Goal: Task Accomplishment & Management: Manage account settings

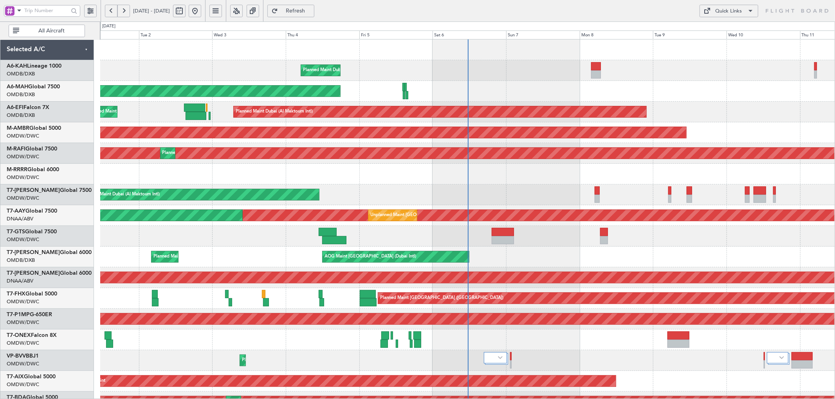
scroll to position [96, 0]
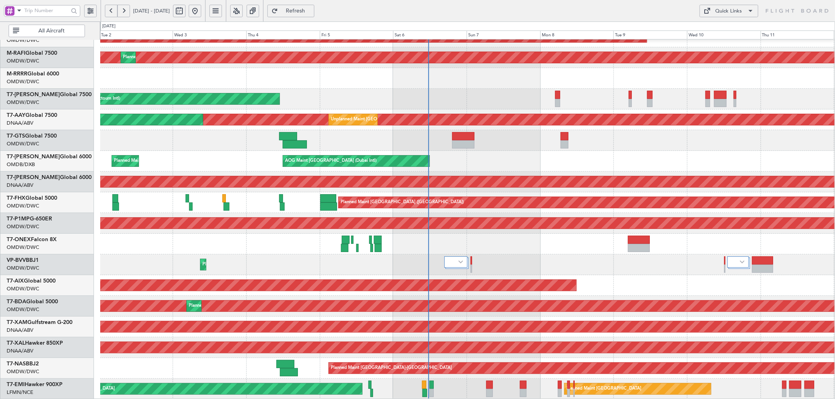
click at [441, 43] on div "AOG Maint Dubai (Al Maktoum Intl) Planned Maint [GEOGRAPHIC_DATA] (Al Maktoum I…" at bounding box center [467, 172] width 734 height 456
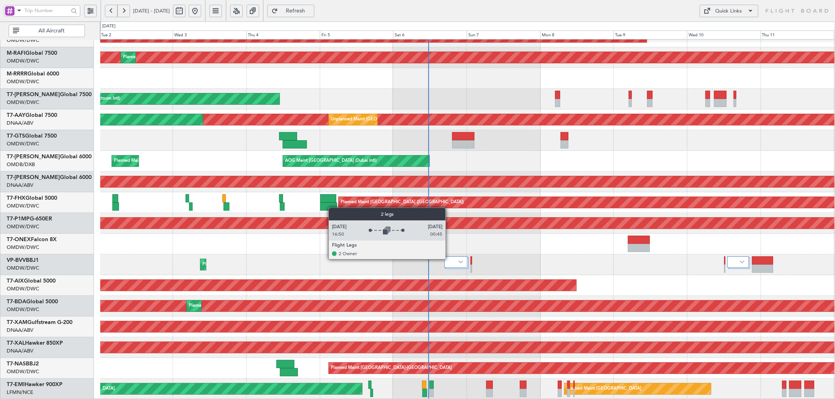
click at [450, 259] on div at bounding box center [455, 262] width 23 height 11
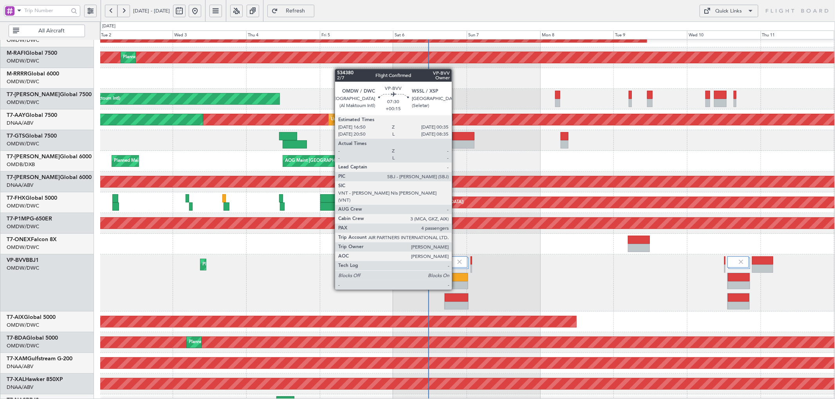
click at [455, 275] on div at bounding box center [455, 277] width 23 height 8
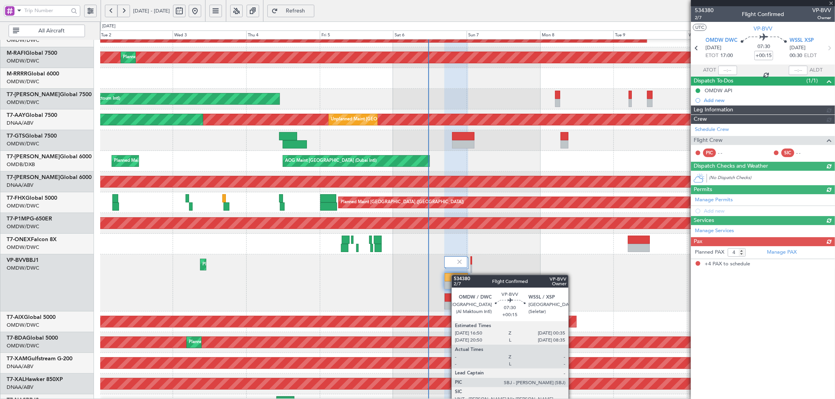
type input "[PERSON_NAME] (SYS)"
type input "7117"
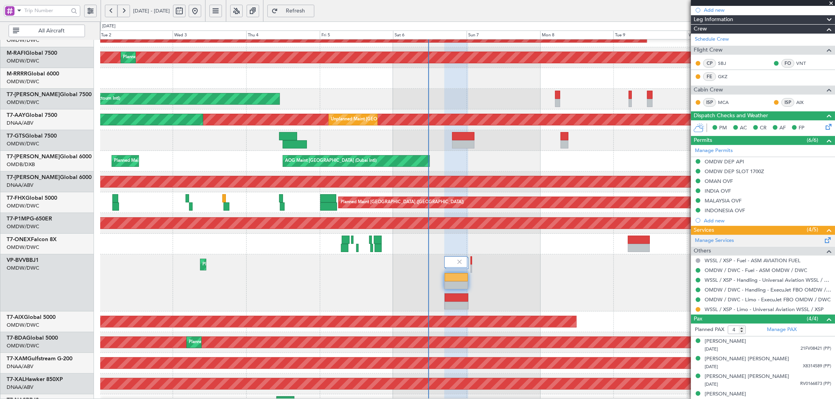
scroll to position [98, 0]
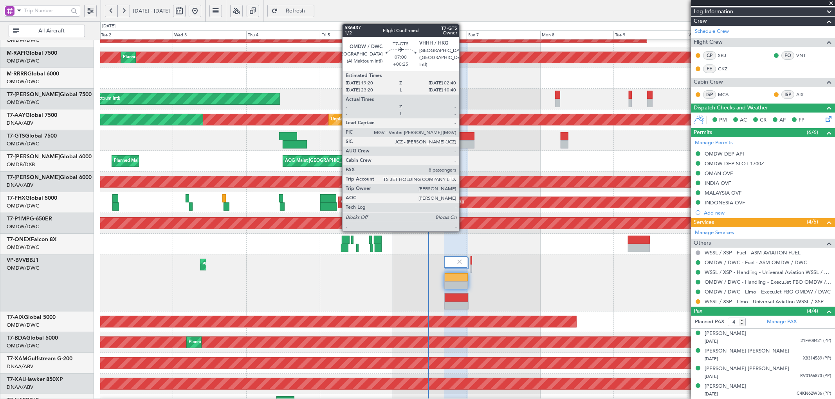
click at [463, 135] on div at bounding box center [463, 136] width 23 height 8
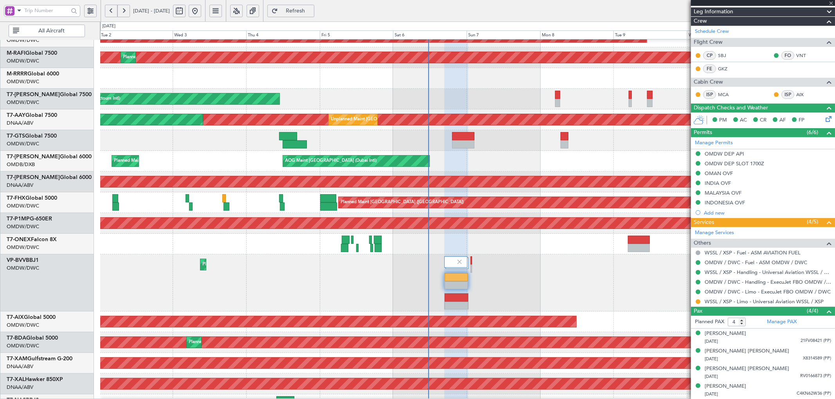
type input "+00:25"
type input "8"
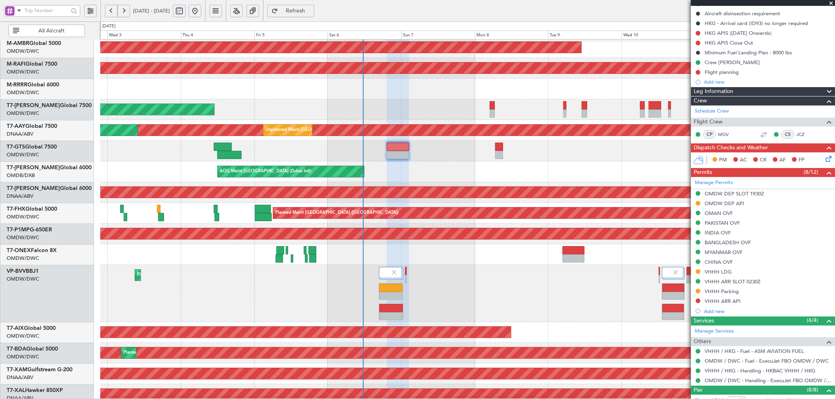
scroll to position [80, 0]
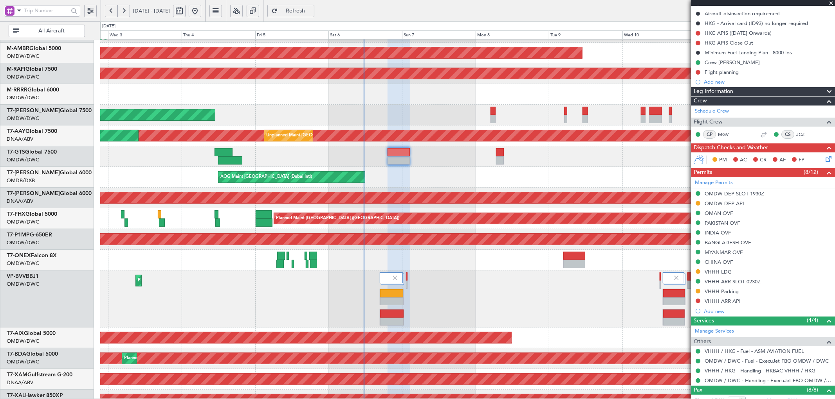
click at [570, 290] on div "Planned Maint Dubai (Al Maktoum Intl) Planned Maint [GEOGRAPHIC_DATA] (Al Makto…" at bounding box center [467, 299] width 734 height 57
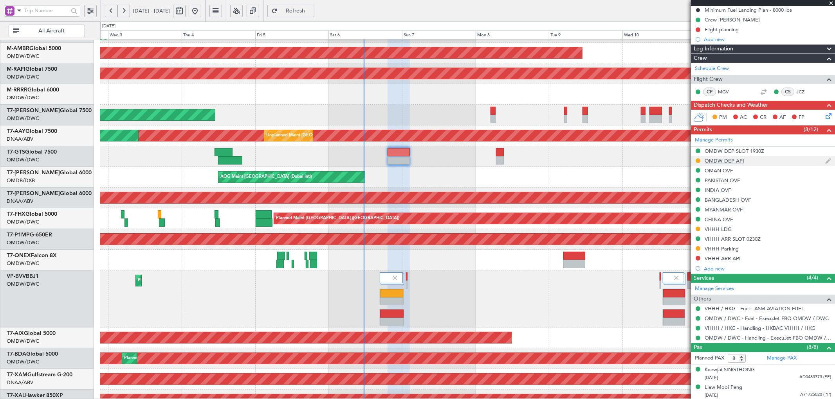
scroll to position [29, 0]
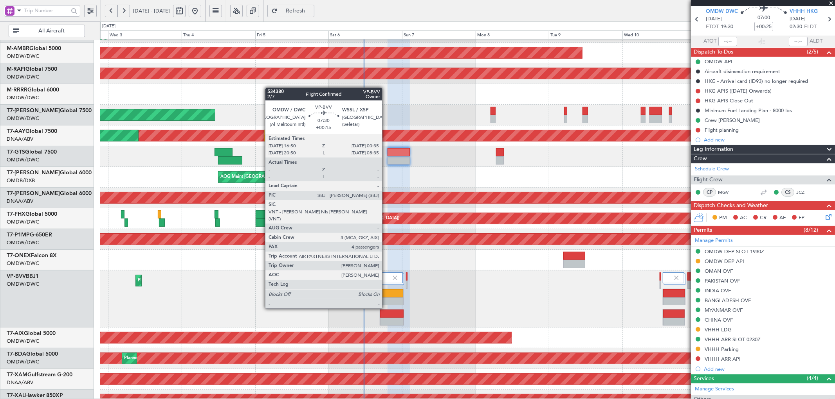
click at [386, 293] on div at bounding box center [391, 294] width 23 height 8
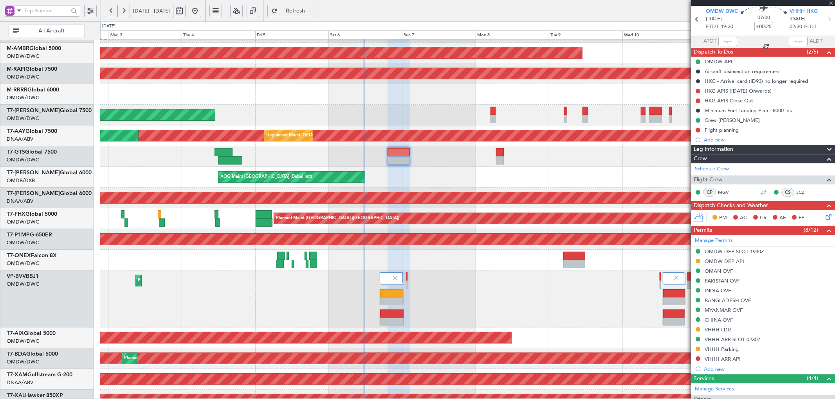
type input "+00:15"
type input "4"
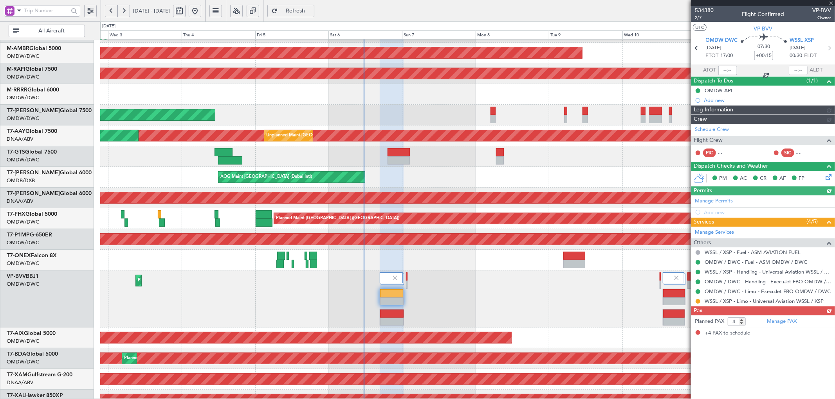
type input "[PERSON_NAME] (SYS)"
type input "7117"
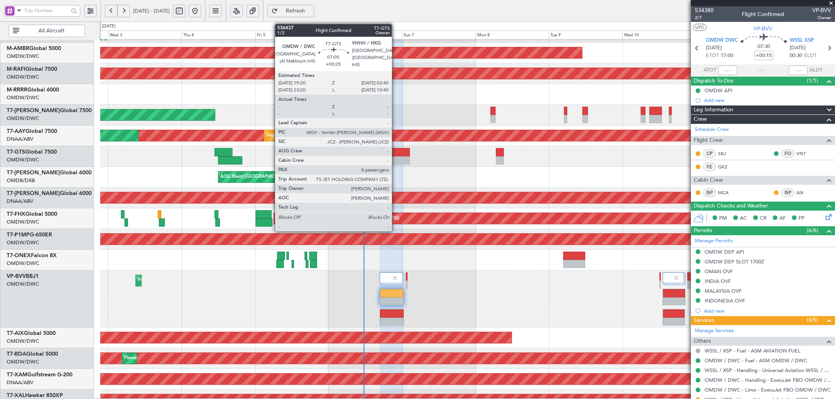
click at [396, 151] on div at bounding box center [398, 152] width 23 height 8
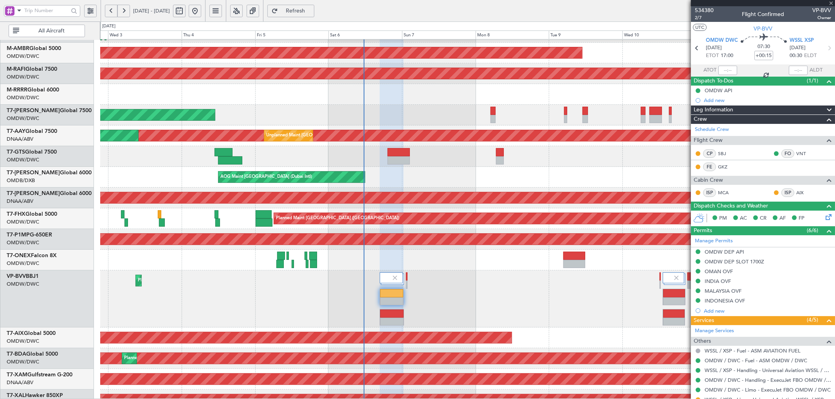
type input "+00:25"
type input "8"
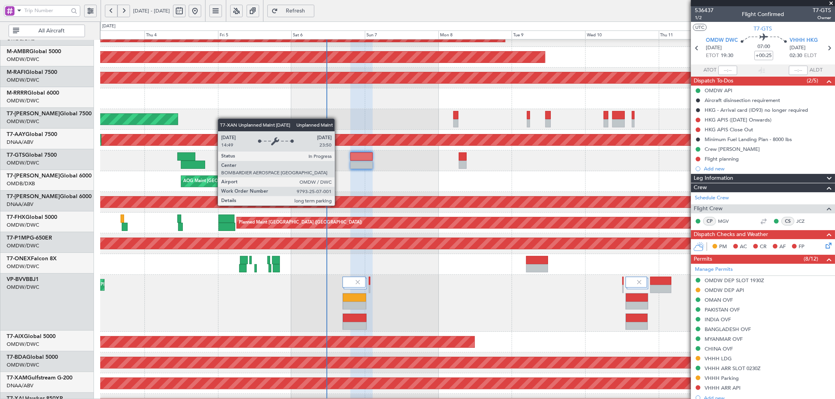
scroll to position [68, 0]
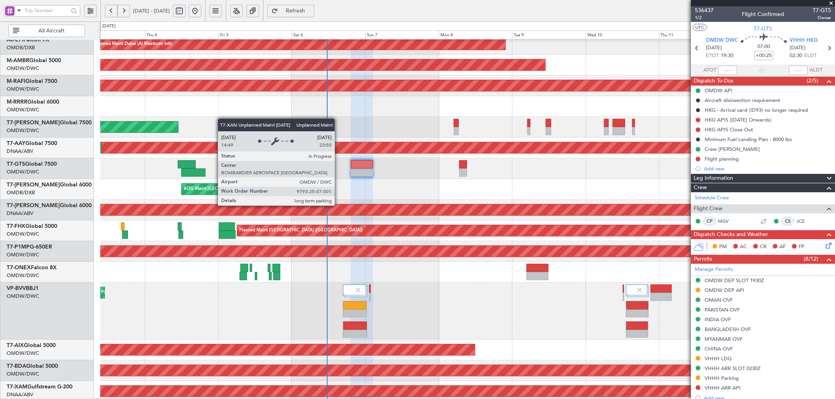
click at [302, 211] on div "Unplanned Maint [GEOGRAPHIC_DATA] (Al Maktoum Intl)" at bounding box center [467, 210] width 2200 height 11
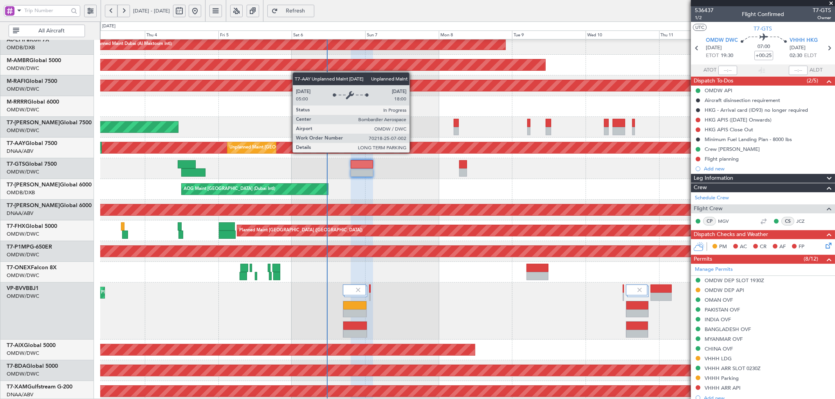
scroll to position [0, 0]
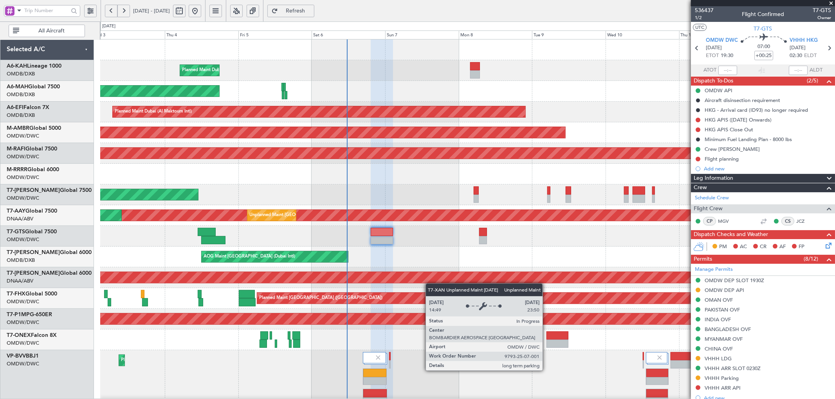
click at [430, 283] on div "Planned Maint Dubai (Al Maktoum Intl) No Crew Planned Maint [GEOGRAPHIC_DATA] (…" at bounding box center [467, 286] width 734 height 493
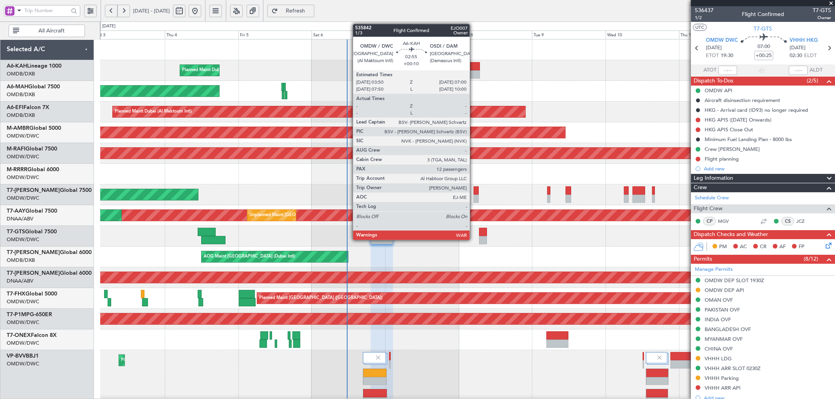
click at [473, 68] on div at bounding box center [475, 66] width 10 height 8
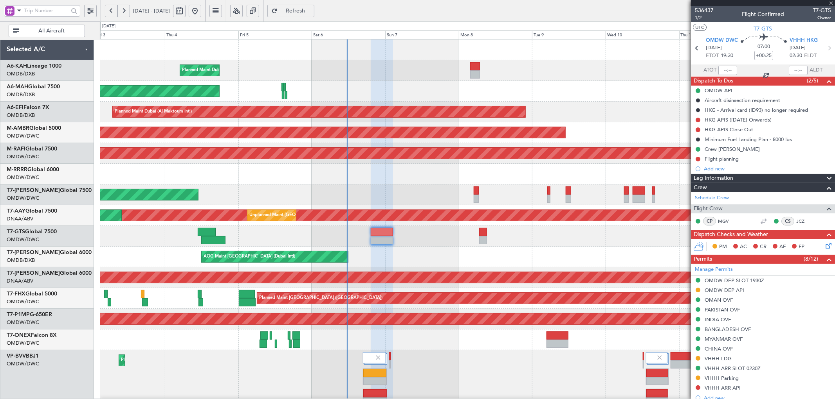
type input "+00:10"
type input "12"
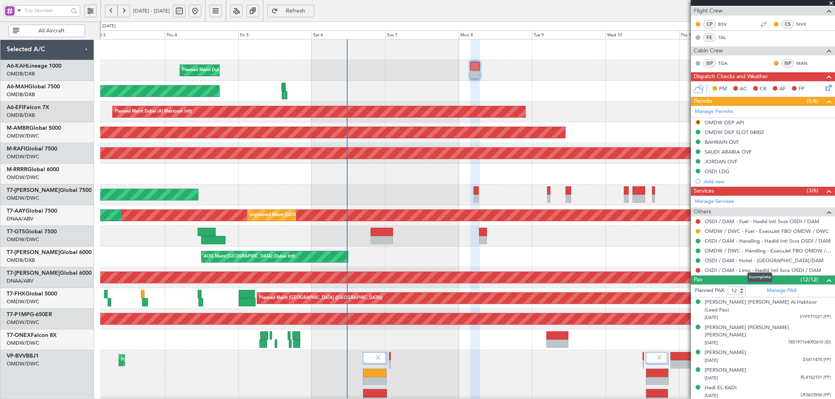
scroll to position [174, 0]
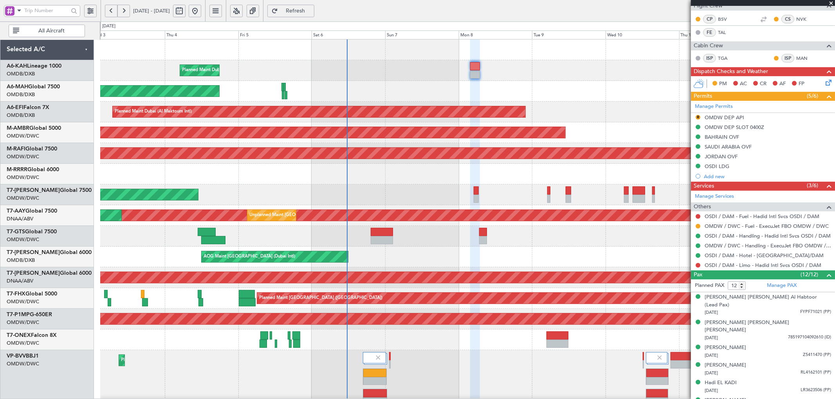
click at [298, 7] on button "Refresh" at bounding box center [290, 11] width 47 height 13
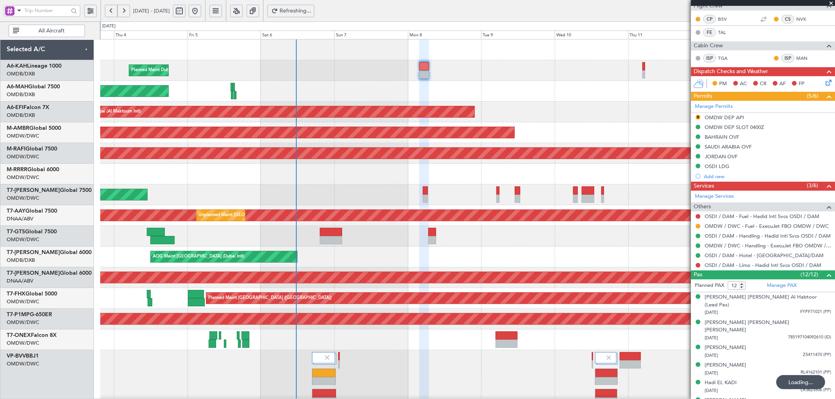
click at [524, 92] on div "Planned Maint Dubai (Al Maktoum Intl) Planned Maint [GEOGRAPHIC_DATA] ([GEOGRAP…" at bounding box center [467, 286] width 734 height 493
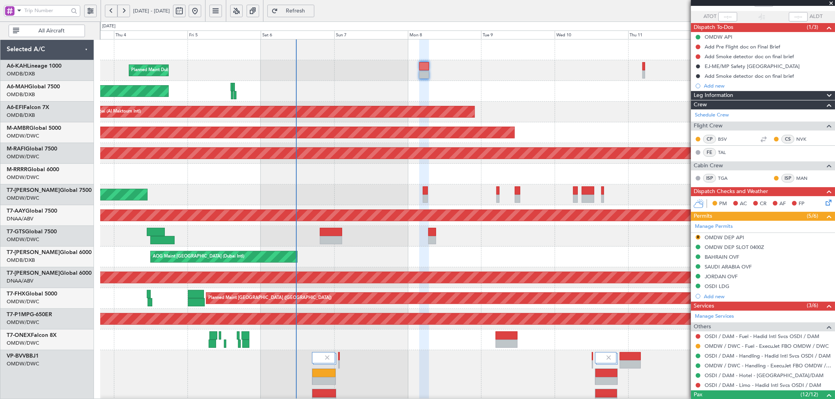
scroll to position [0, 0]
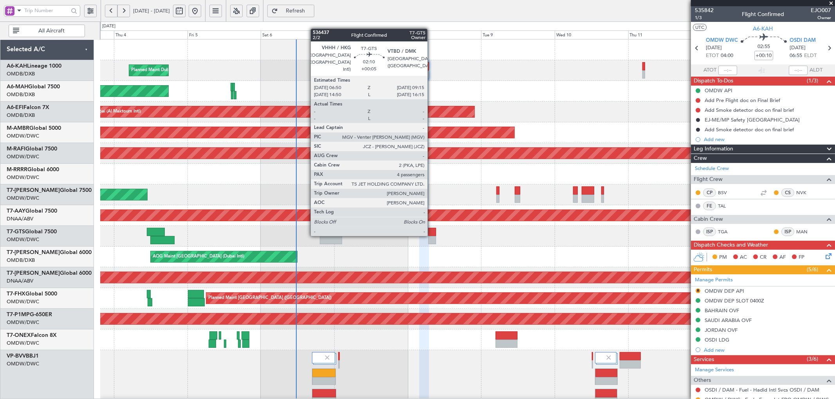
click at [431, 236] on div at bounding box center [431, 232] width 7 height 8
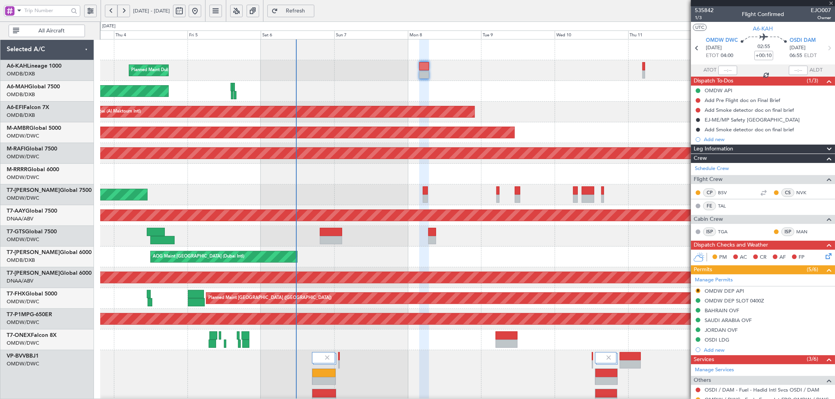
type input "+00:05"
type input "4"
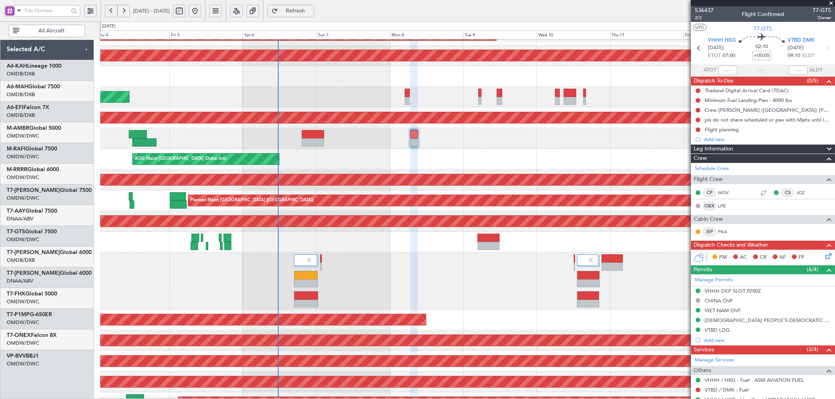
scroll to position [103, 0]
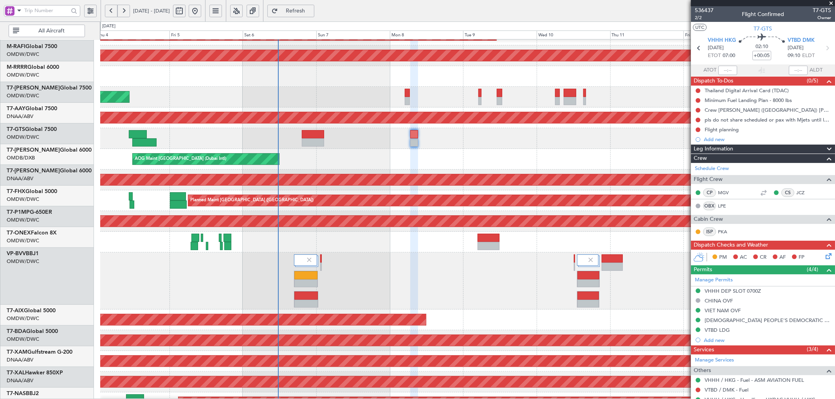
click at [283, 278] on div "Planned Maint Dubai (Al Maktoum Intl)" at bounding box center [467, 281] width 734 height 57
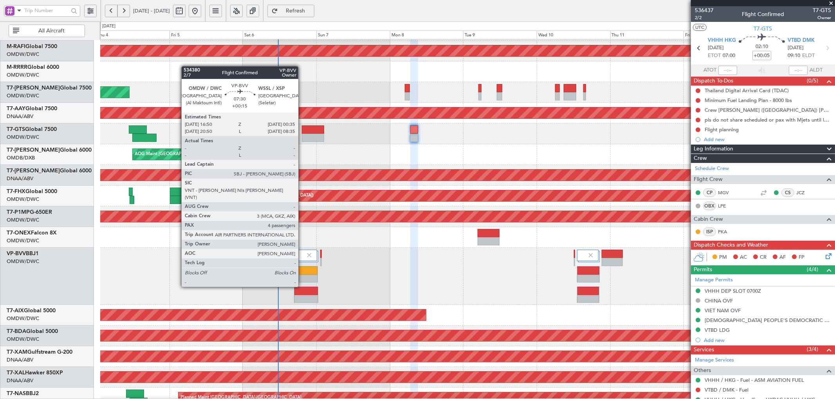
click at [302, 272] on div at bounding box center [305, 271] width 23 height 8
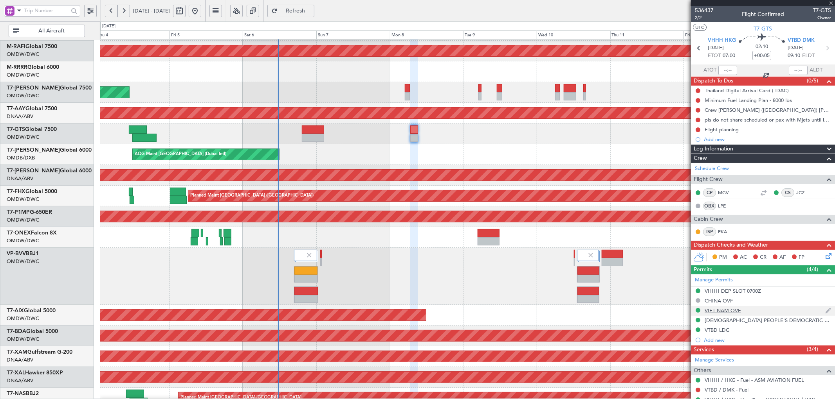
type input "+00:15"
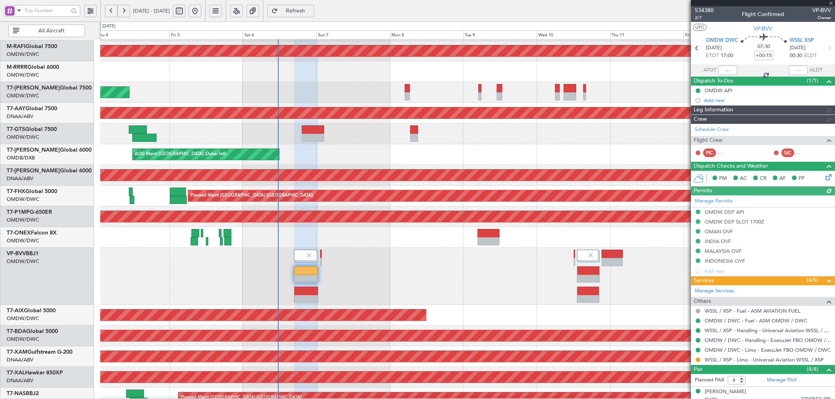
type input "[PERSON_NAME] (SYS)"
type input "7117"
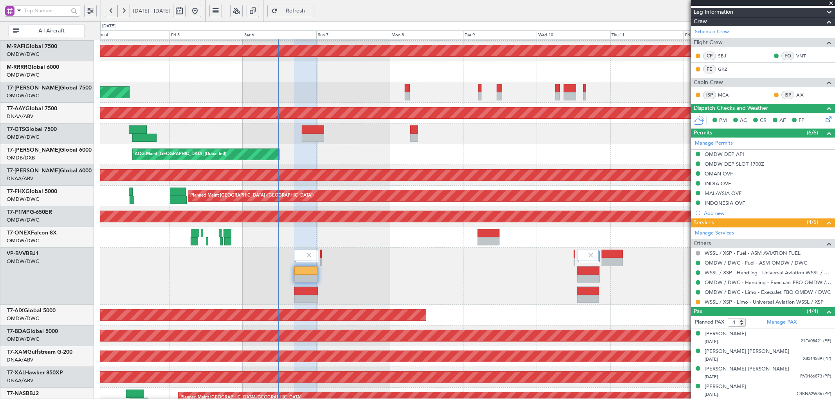
scroll to position [98, 0]
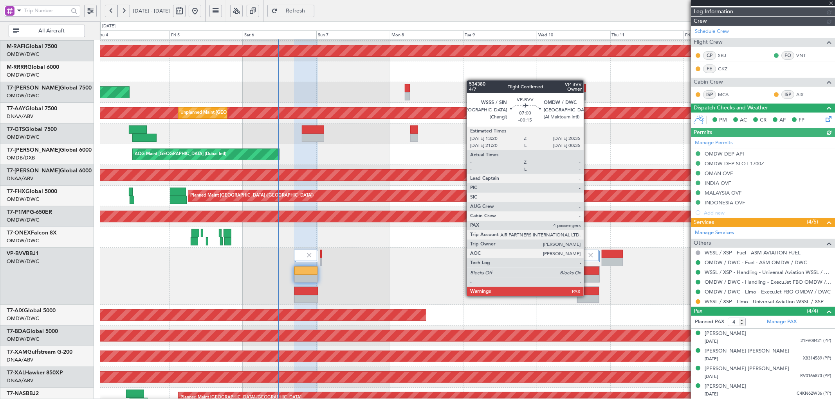
type input "[PERSON_NAME] (SYS)"
type input "7117"
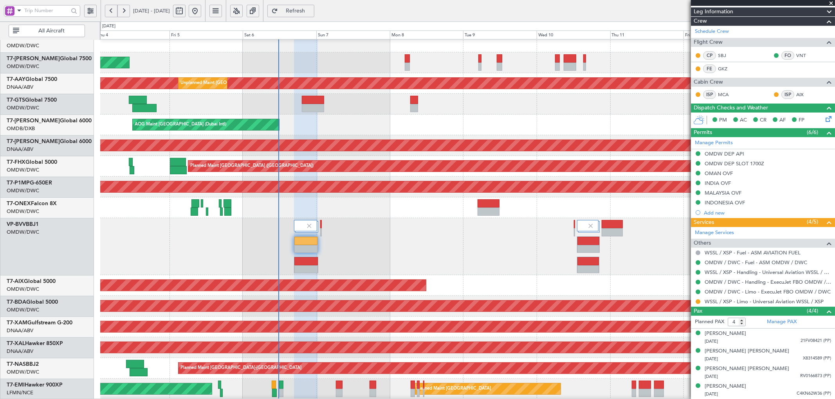
scroll to position [132, 0]
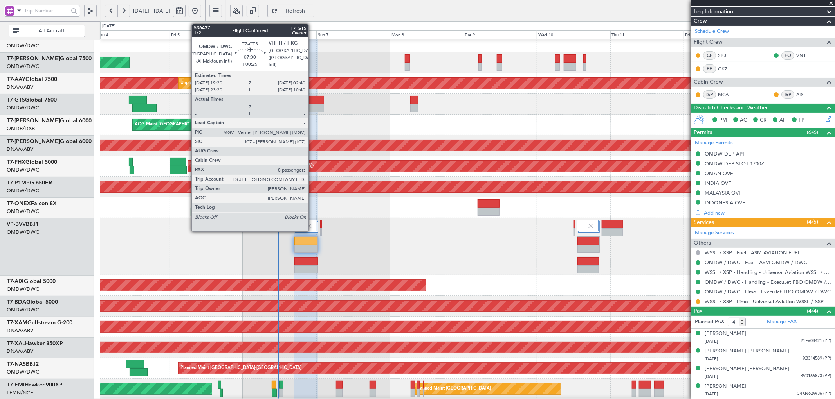
click at [312, 99] on div at bounding box center [313, 100] width 23 height 8
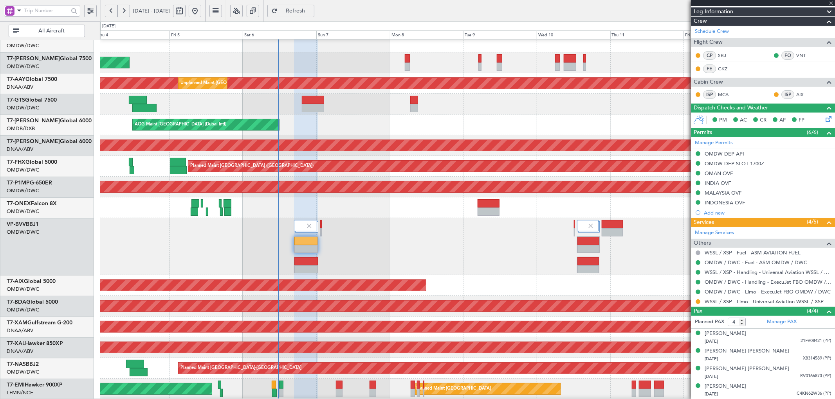
type input "+00:25"
type input "8"
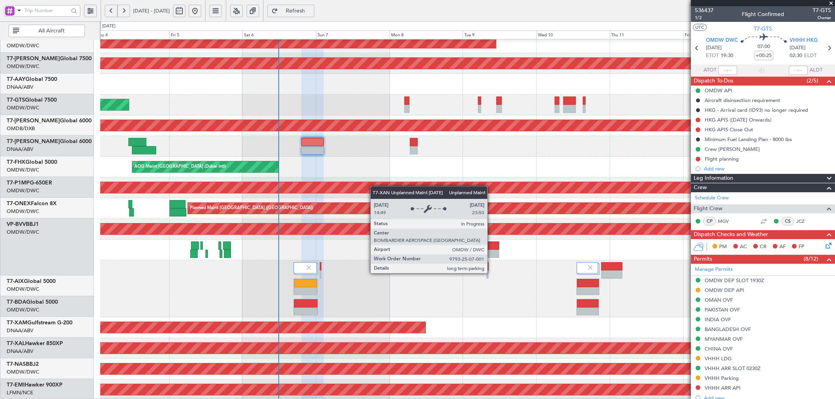
scroll to position [59, 0]
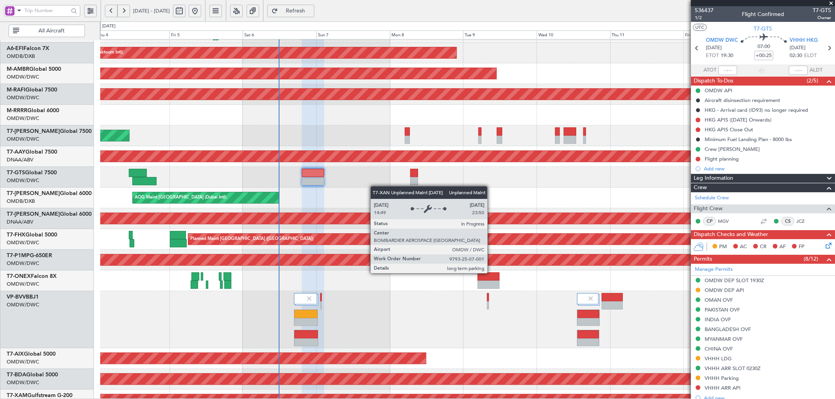
click at [375, 218] on div "Unplanned Maint [GEOGRAPHIC_DATA] (Al Maktoum Intl)" at bounding box center [467, 218] width 2200 height 11
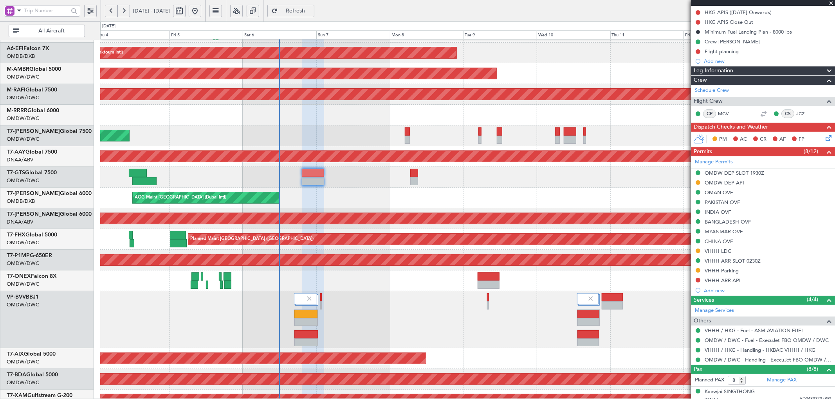
scroll to position [116, 0]
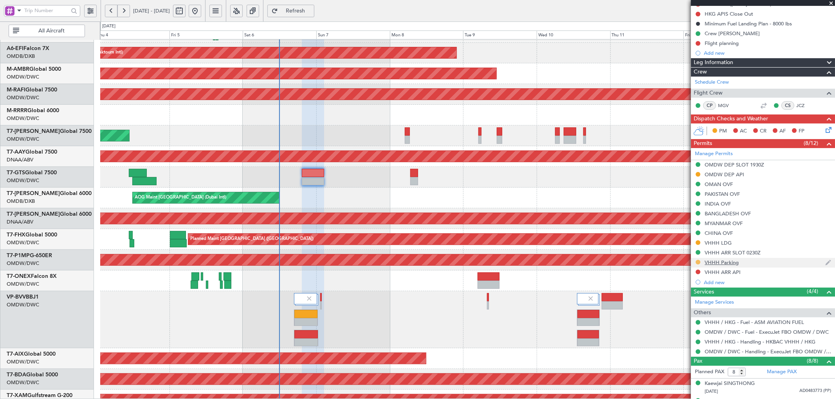
click at [697, 262] on button at bounding box center [697, 262] width 5 height 5
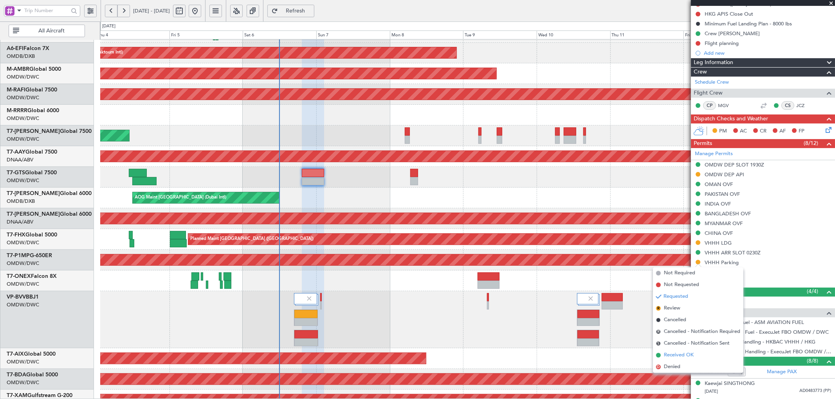
click at [675, 354] on span "Received OK" at bounding box center [679, 356] width 30 height 8
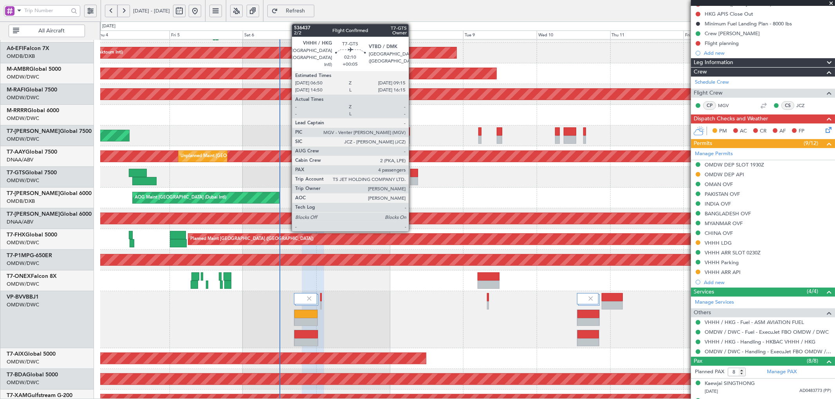
click at [412, 174] on div at bounding box center [413, 173] width 7 height 8
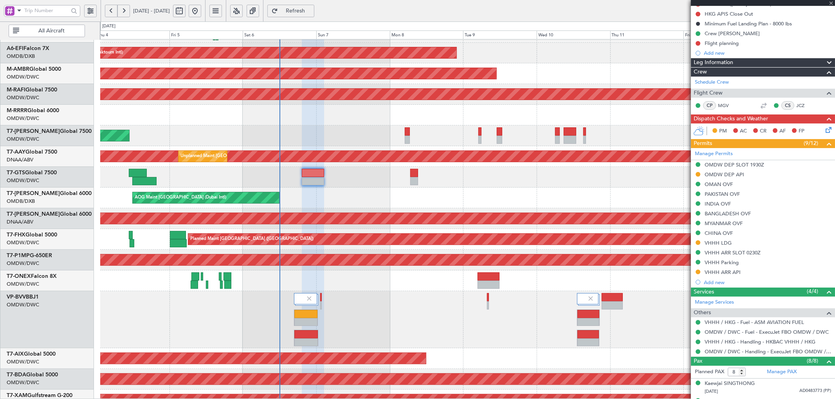
type input "+00:05"
type input "4"
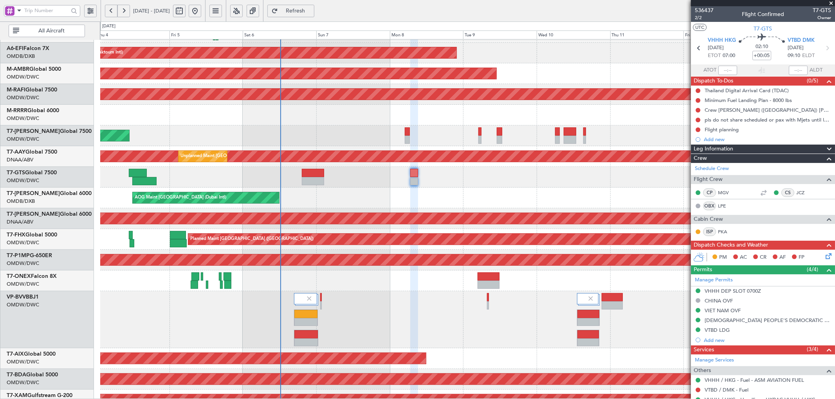
click at [311, 12] on span "Refresh" at bounding box center [295, 10] width 32 height 5
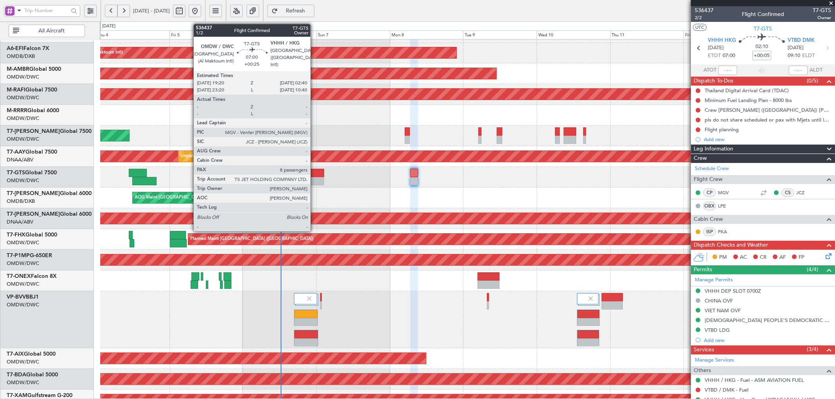
click at [313, 175] on div at bounding box center [313, 173] width 23 height 8
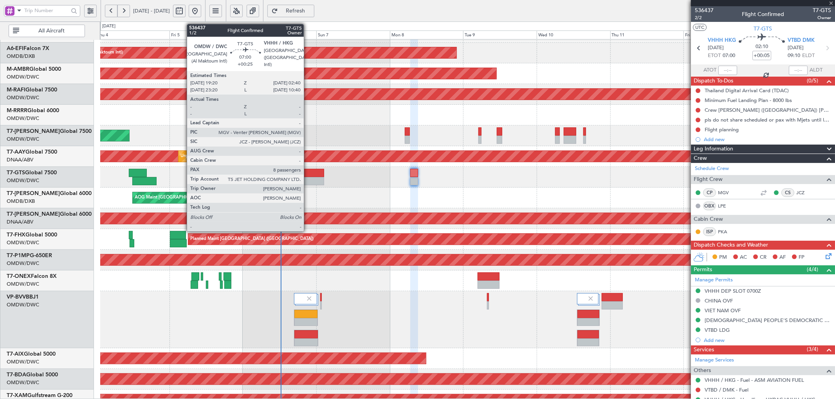
type input "+00:25"
type input "8"
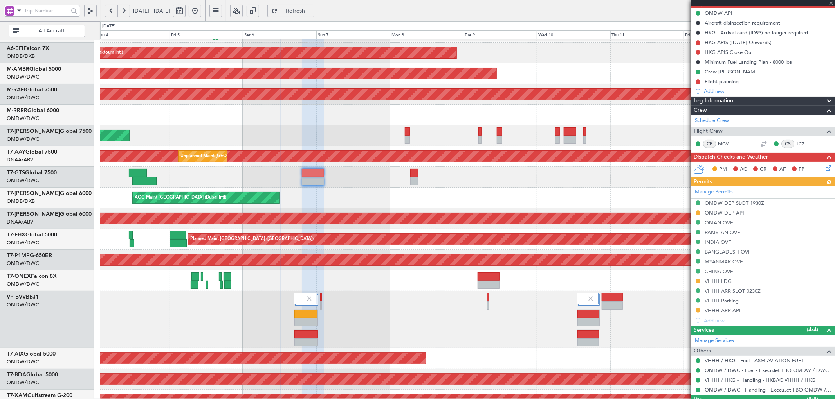
scroll to position [87, 0]
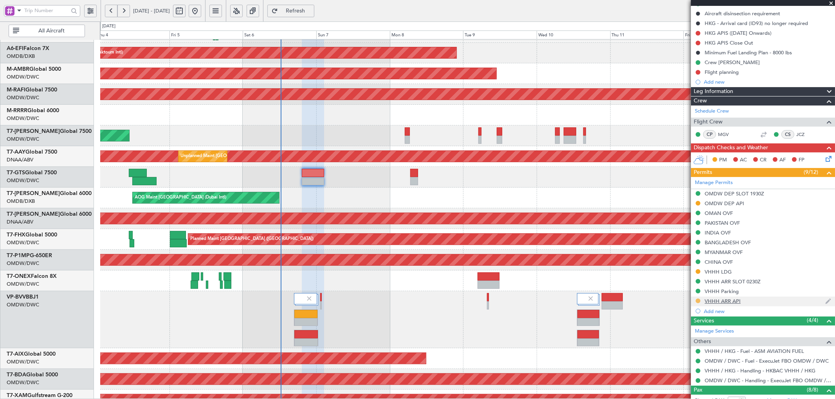
click at [698, 302] on button at bounding box center [697, 301] width 5 height 5
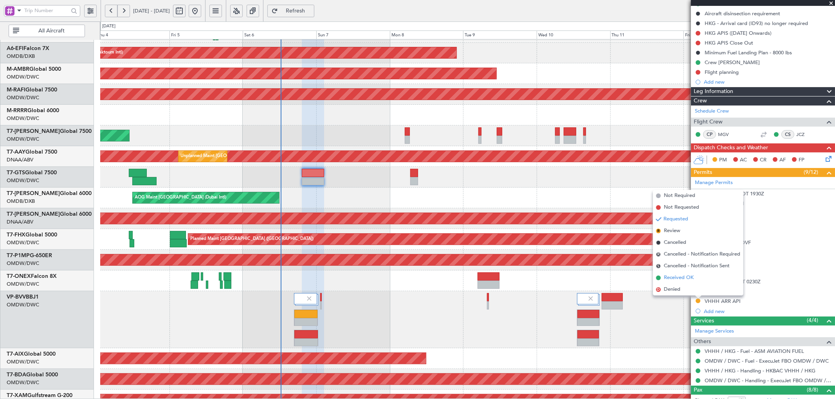
click at [681, 273] on li "Received OK" at bounding box center [698, 278] width 90 height 12
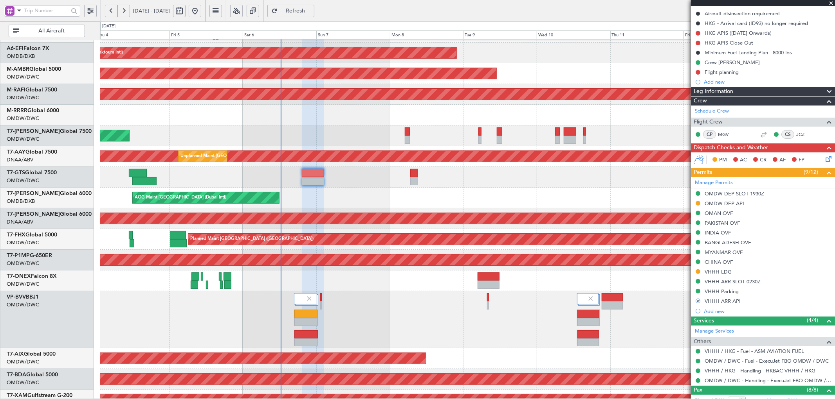
click at [644, 324] on div "Planned Maint Dubai (Al Maktoum Intl)" at bounding box center [467, 319] width 734 height 57
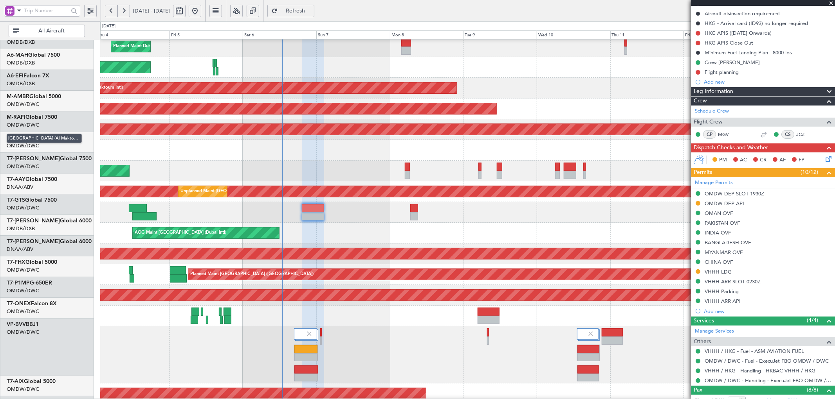
scroll to position [0, 0]
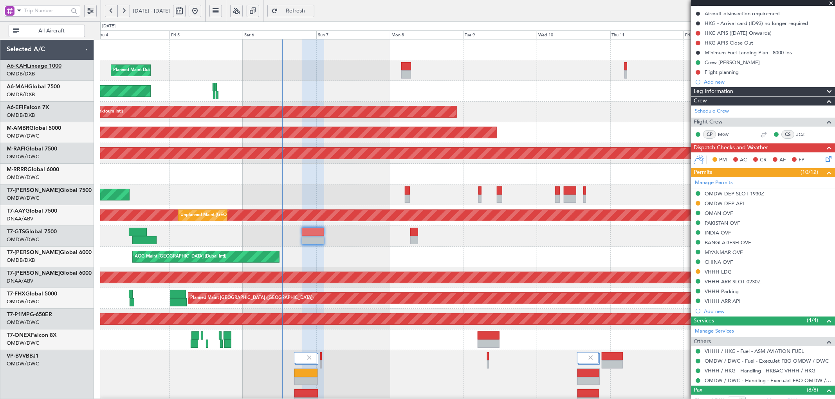
click at [37, 65] on link "A6-KAH Lineage 1000" at bounding box center [34, 65] width 55 height 5
click at [36, 354] on link "VP-BVV BBJ1" at bounding box center [23, 356] width 32 height 5
click at [61, 65] on link "A6-KAH Lineage 1000" at bounding box center [34, 65] width 55 height 5
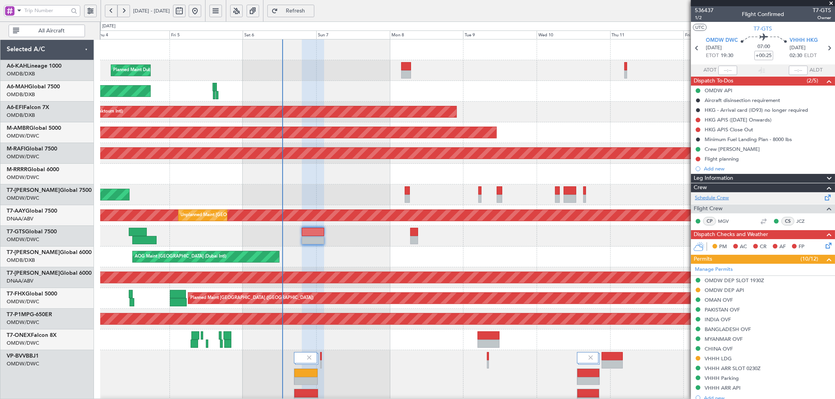
click at [714, 200] on link "Schedule Crew" at bounding box center [711, 198] width 34 height 8
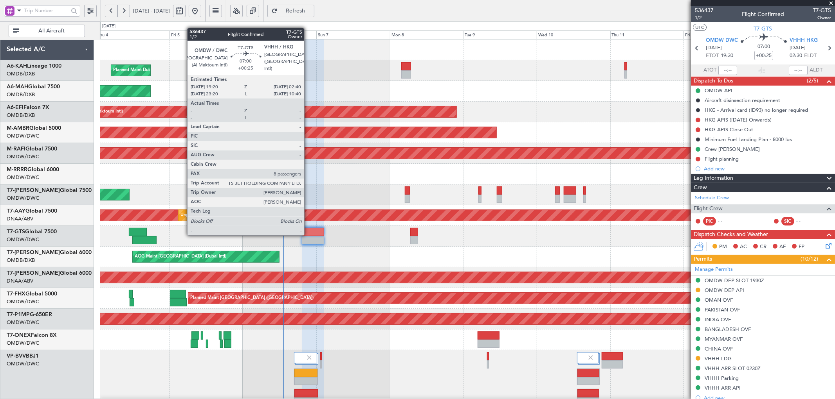
click at [308, 235] on div at bounding box center [313, 232] width 23 height 8
click at [308, 237] on div at bounding box center [313, 240] width 23 height 8
click at [311, 235] on div at bounding box center [313, 232] width 23 height 8
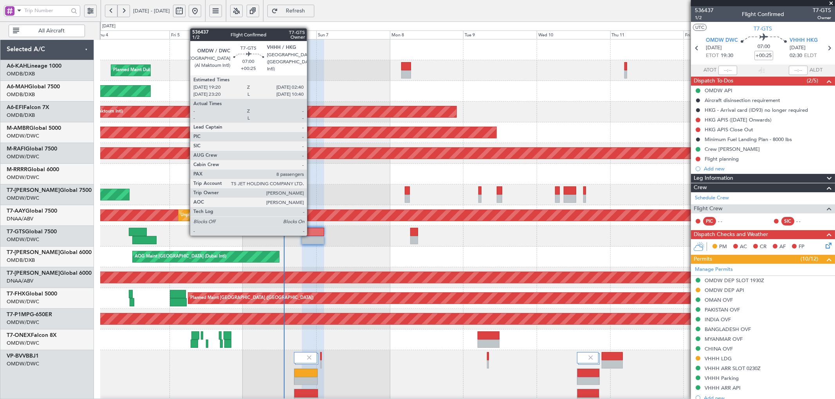
click at [311, 235] on div at bounding box center [313, 232] width 23 height 8
